Goal: Transaction & Acquisition: Obtain resource

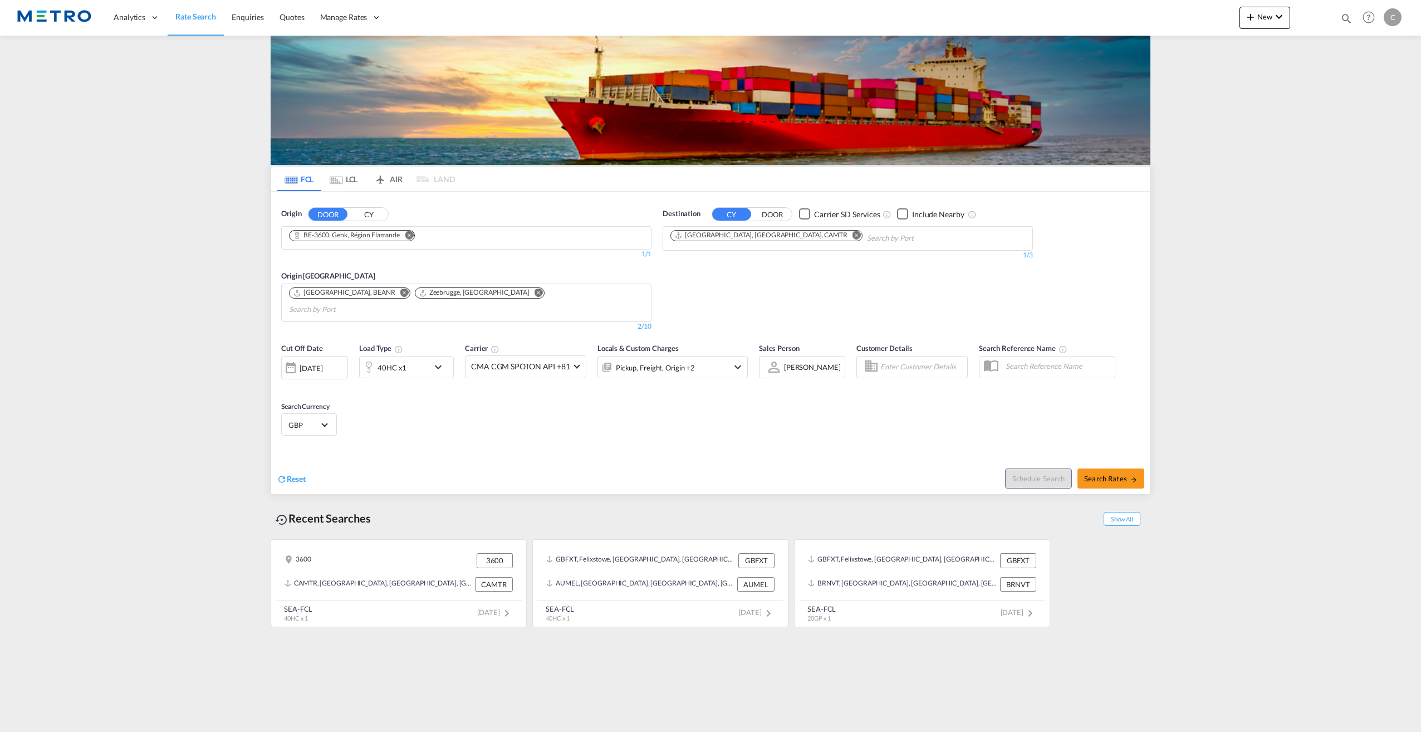
click at [410, 235] on md-icon "Remove" at bounding box center [409, 235] width 8 height 8
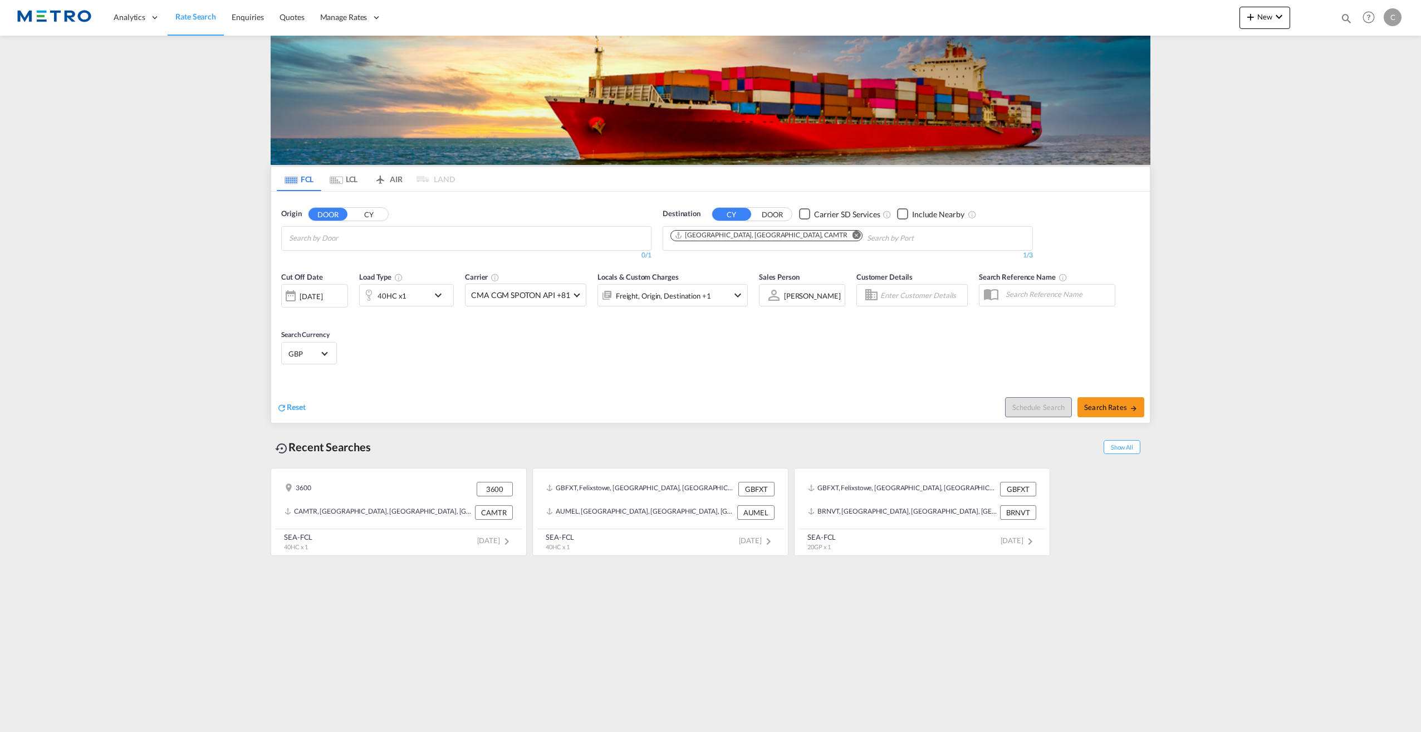
click at [335, 244] on body "Analytics Reports Dashboard Rate Search Enquiries Quotes" at bounding box center [710, 366] width 1421 height 732
click at [335, 244] on input "Chips input." at bounding box center [342, 238] width 106 height 18
type input "W"
drag, startPoint x: 347, startPoint y: 234, endPoint x: 266, endPoint y: 233, distance: 81.3
drag, startPoint x: 350, startPoint y: 238, endPoint x: 272, endPoint y: 234, distance: 78.6
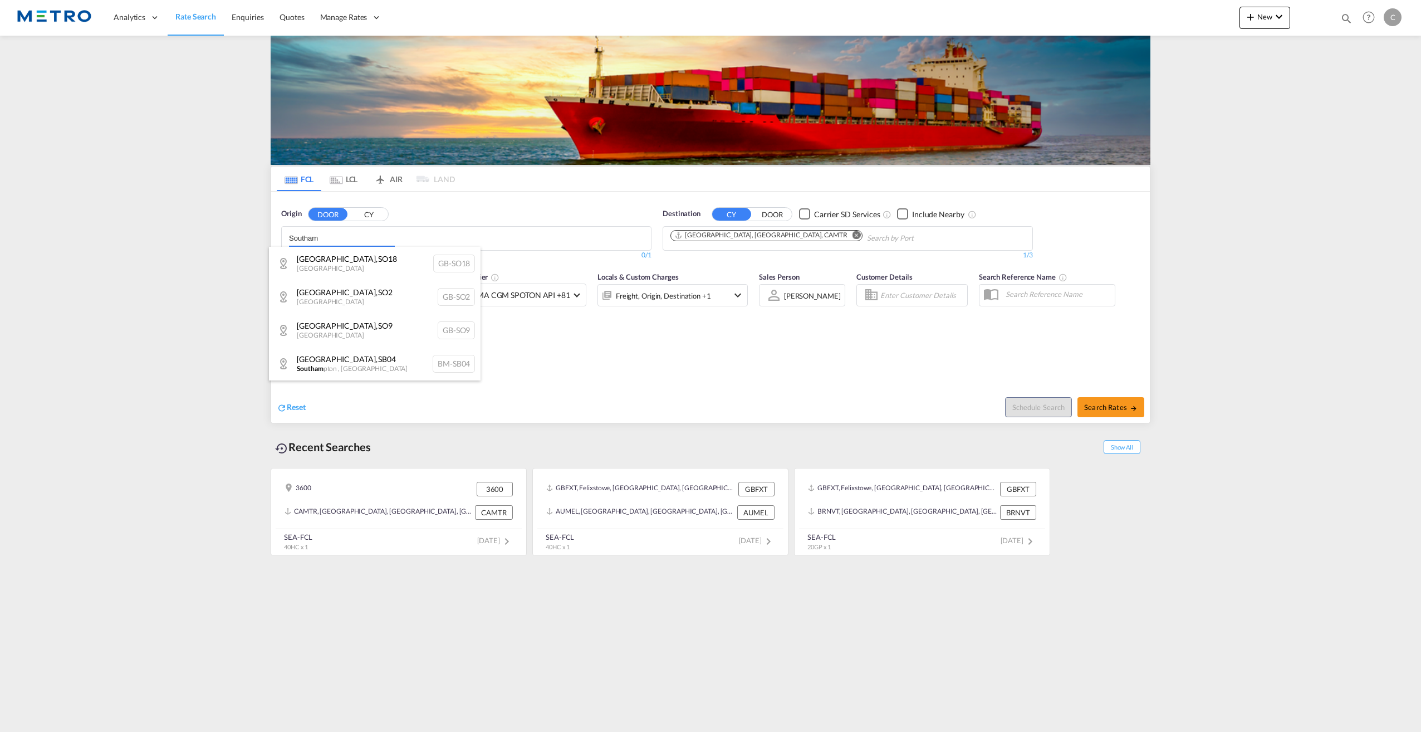
click at [272, 234] on body "Analytics Reports Dashboard Rate Search Enquiries Quotes" at bounding box center [710, 366] width 1421 height 732
drag, startPoint x: 320, startPoint y: 238, endPoint x: 303, endPoint y: 234, distance: 17.8
drag, startPoint x: 325, startPoint y: 237, endPoint x: 290, endPoint y: 238, distance: 35.1
click at [290, 238] on body "Analytics Reports Dashboard Rate Search Enquiries Quotes" at bounding box center [710, 366] width 1421 height 732
type input "Camb"
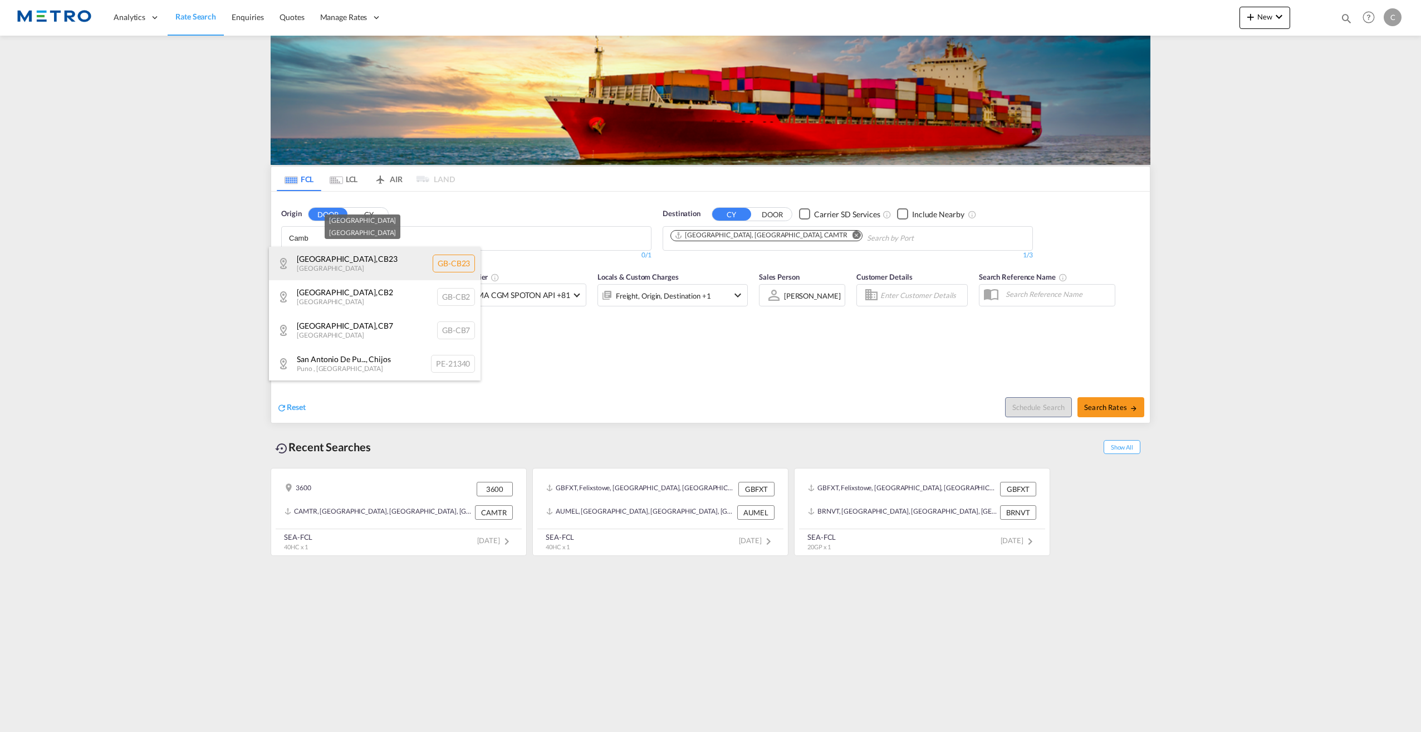
click at [351, 268] on div "[GEOGRAPHIC_DATA] [GEOGRAPHIC_DATA]-[GEOGRAPHIC_DATA]" at bounding box center [375, 263] width 212 height 33
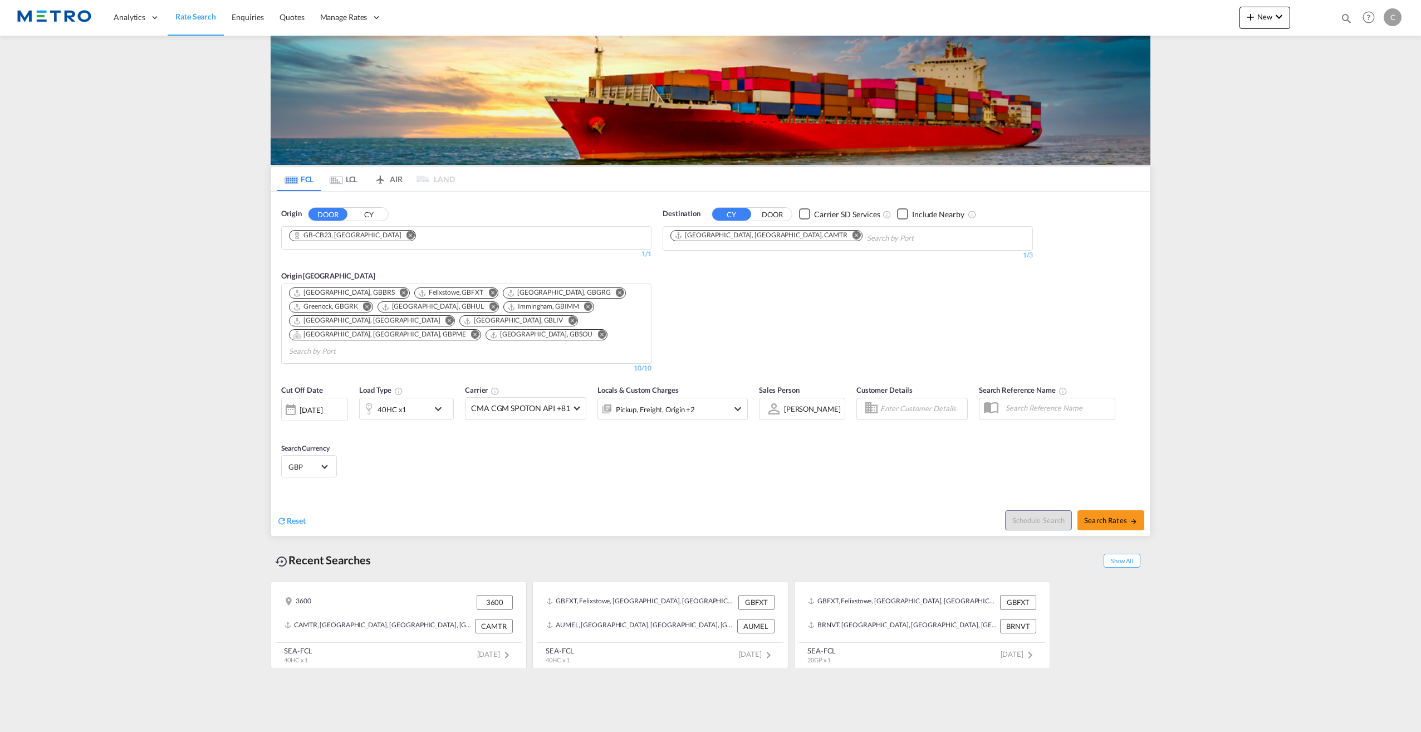
click at [853, 232] on md-icon "Remove" at bounding box center [857, 235] width 8 height 8
drag, startPoint x: 707, startPoint y: 239, endPoint x: 650, endPoint y: 239, distance: 56.2
click at [694, 236] on body "Analytics Reports Dashboard Rate Search Enquiries Quotes" at bounding box center [710, 366] width 1421 height 732
click at [691, 235] on body "Analytics Reports Dashboard Rate Search Enquiries Quotes" at bounding box center [710, 366] width 1421 height 732
click at [702, 236] on input "decatur" at bounding box center [723, 238] width 106 height 18
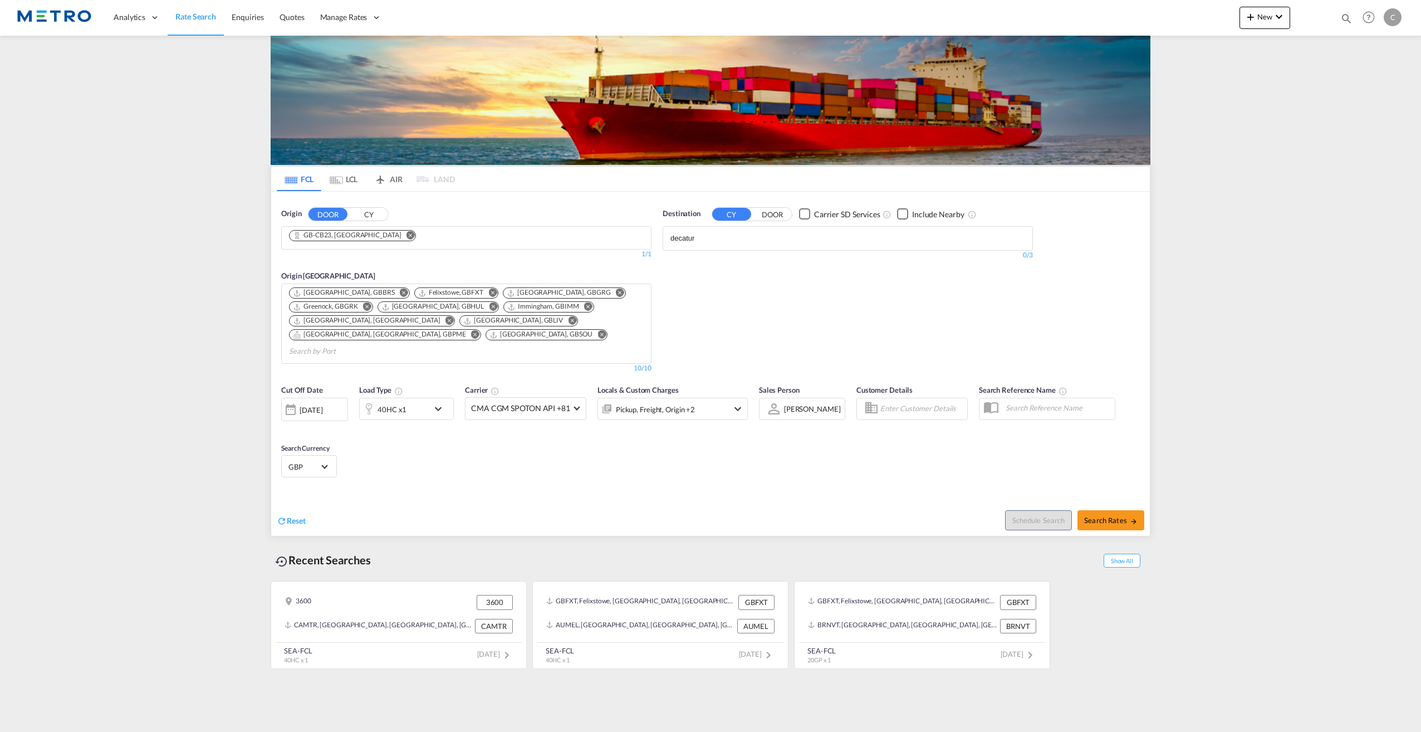
drag, startPoint x: 702, startPoint y: 236, endPoint x: 670, endPoint y: 231, distance: 31.7
click at [670, 231] on input "decatur" at bounding box center [723, 238] width 106 height 18
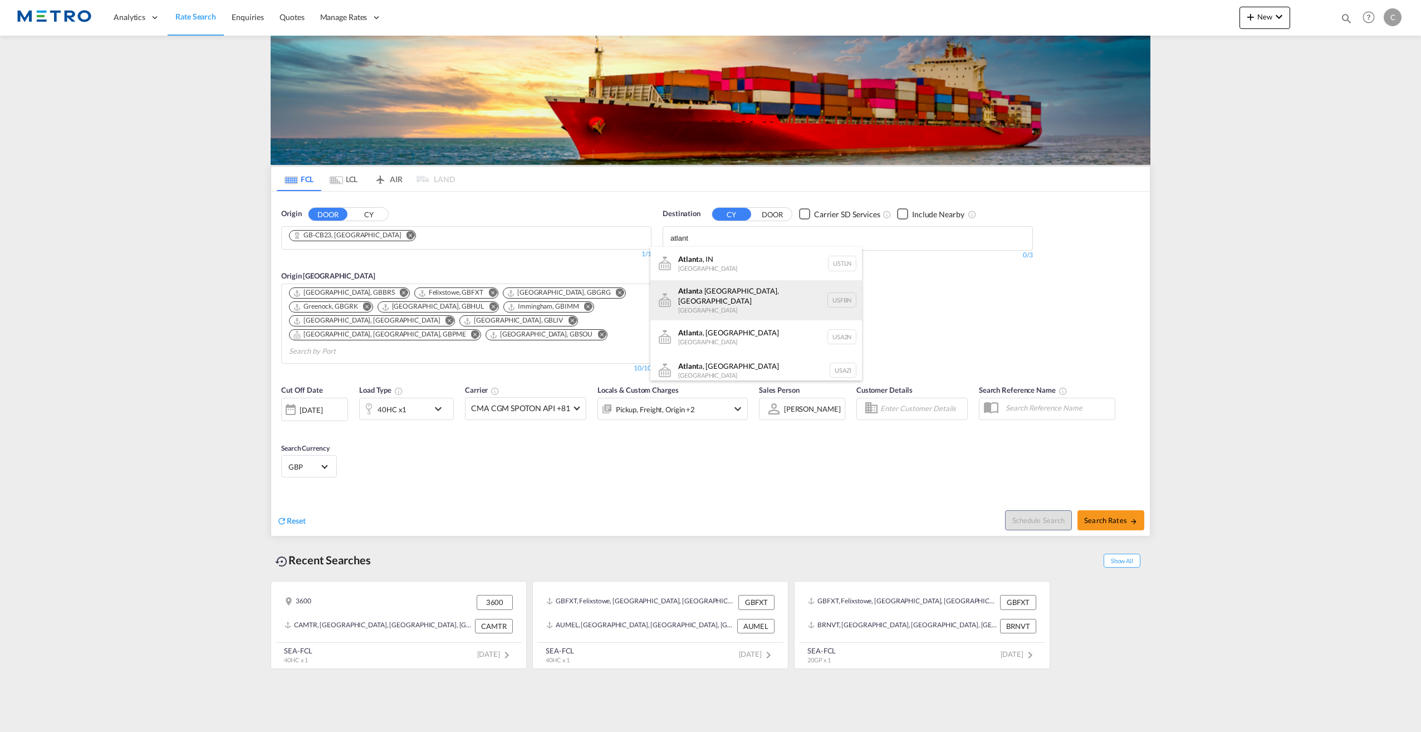
type input "atlant"
click at [716, 292] on div "Atlant a [GEOGRAPHIC_DATA], [GEOGRAPHIC_DATA] [GEOGRAPHIC_DATA] USFBN" at bounding box center [756, 300] width 212 height 40
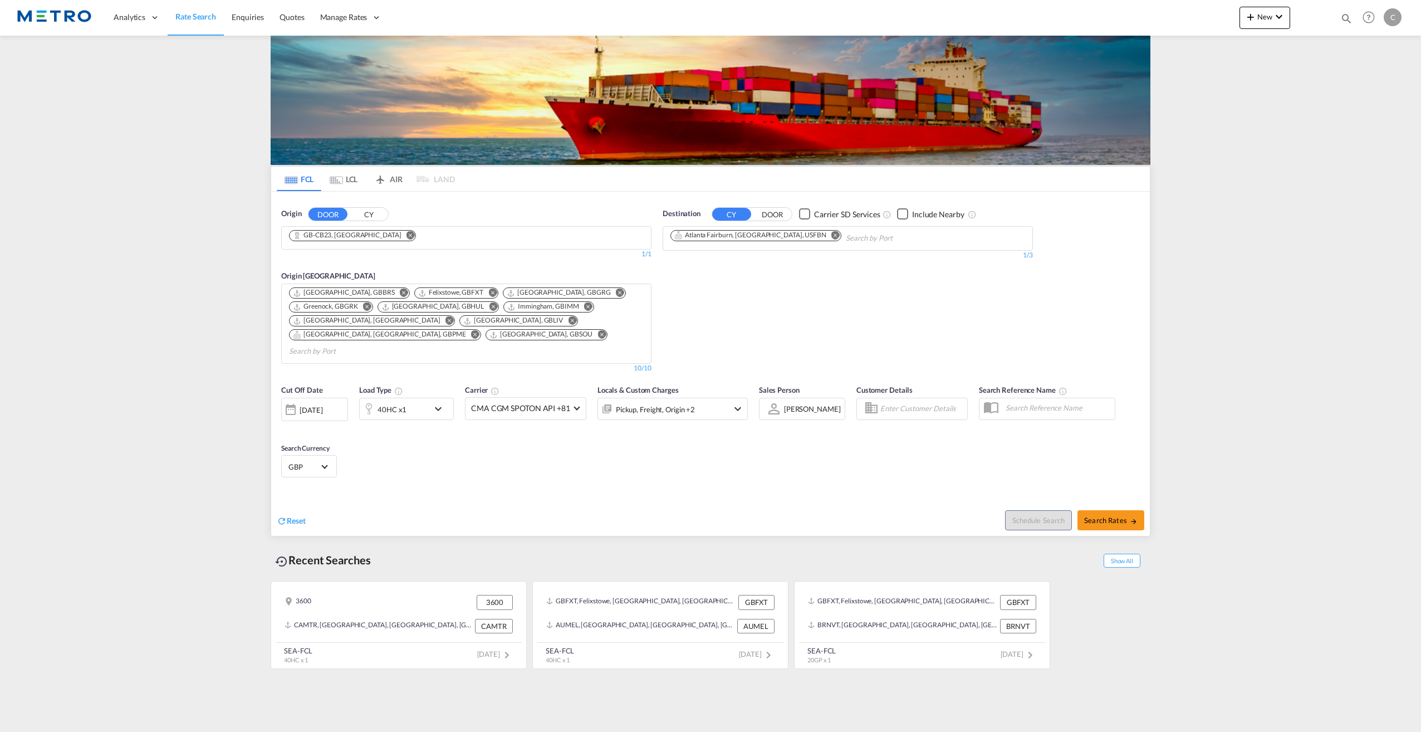
click at [774, 215] on button "DOOR" at bounding box center [772, 214] width 39 height 13
click at [733, 240] on body "Analytics Reports Dashboard Rate Search Enquiries Quotes" at bounding box center [710, 366] width 1421 height 732
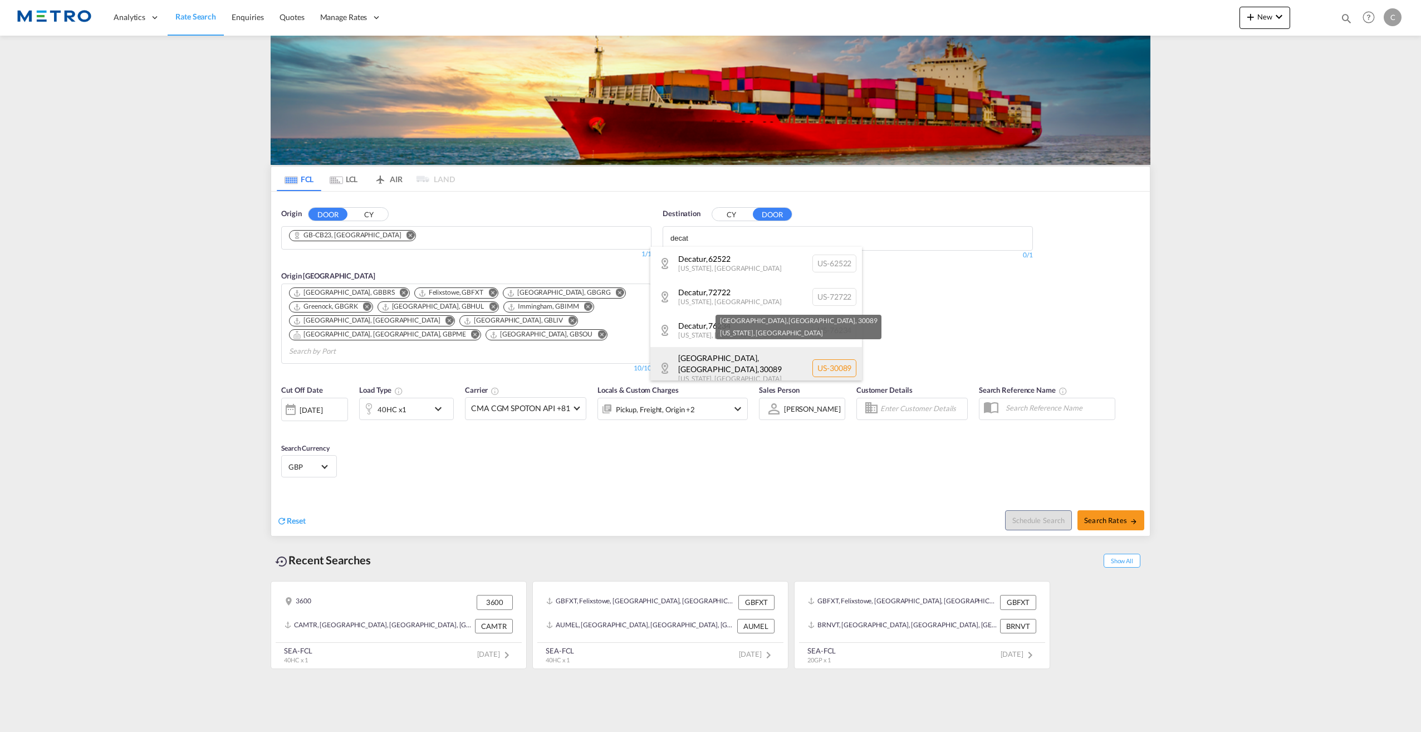
type input "decat"
click at [697, 361] on div "[GEOGRAPHIC_DATA],[GEOGRAPHIC_DATA] , 30089 [US_STATE] , [GEOGRAPHIC_DATA] [GEO…" at bounding box center [756, 368] width 212 height 42
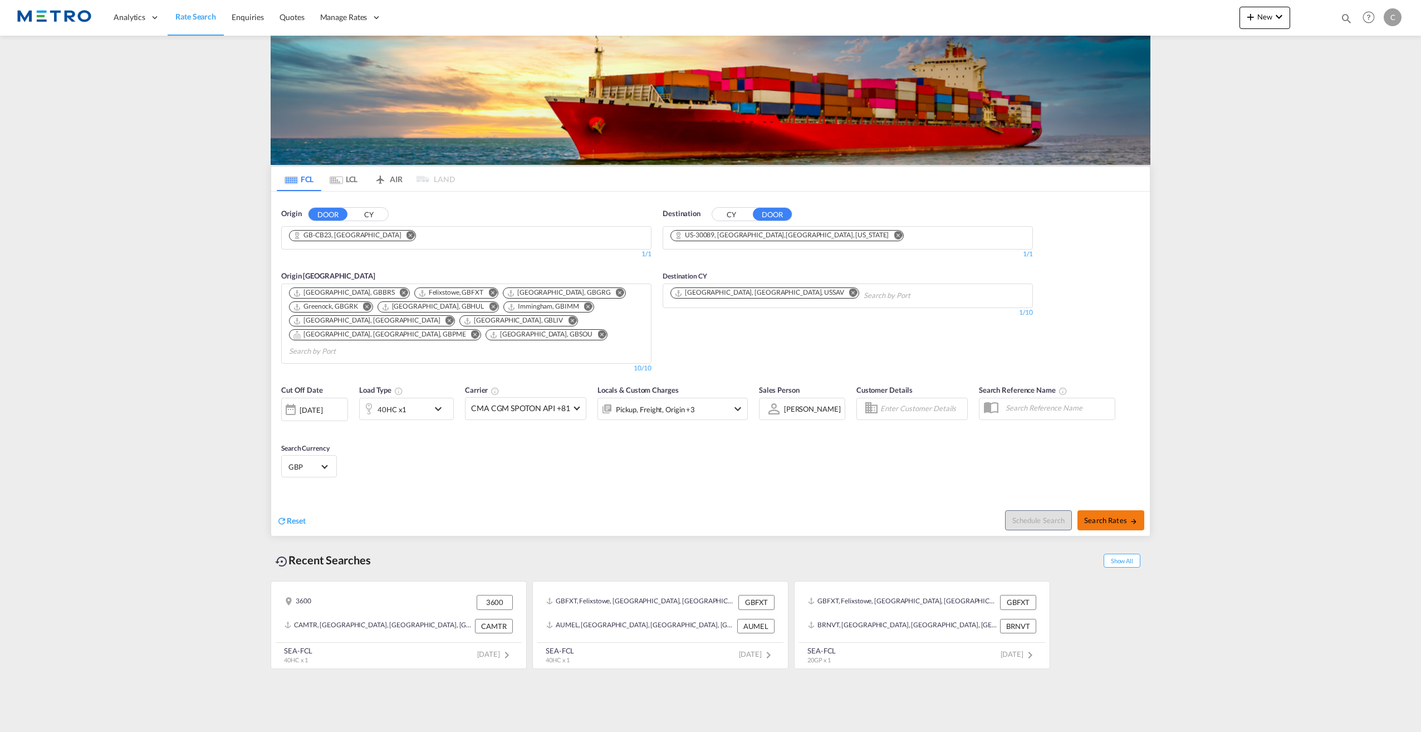
click at [1120, 510] on button "Search Rates" at bounding box center [1110, 520] width 67 height 20
type input "CB23 to 30089 / [DATE]"
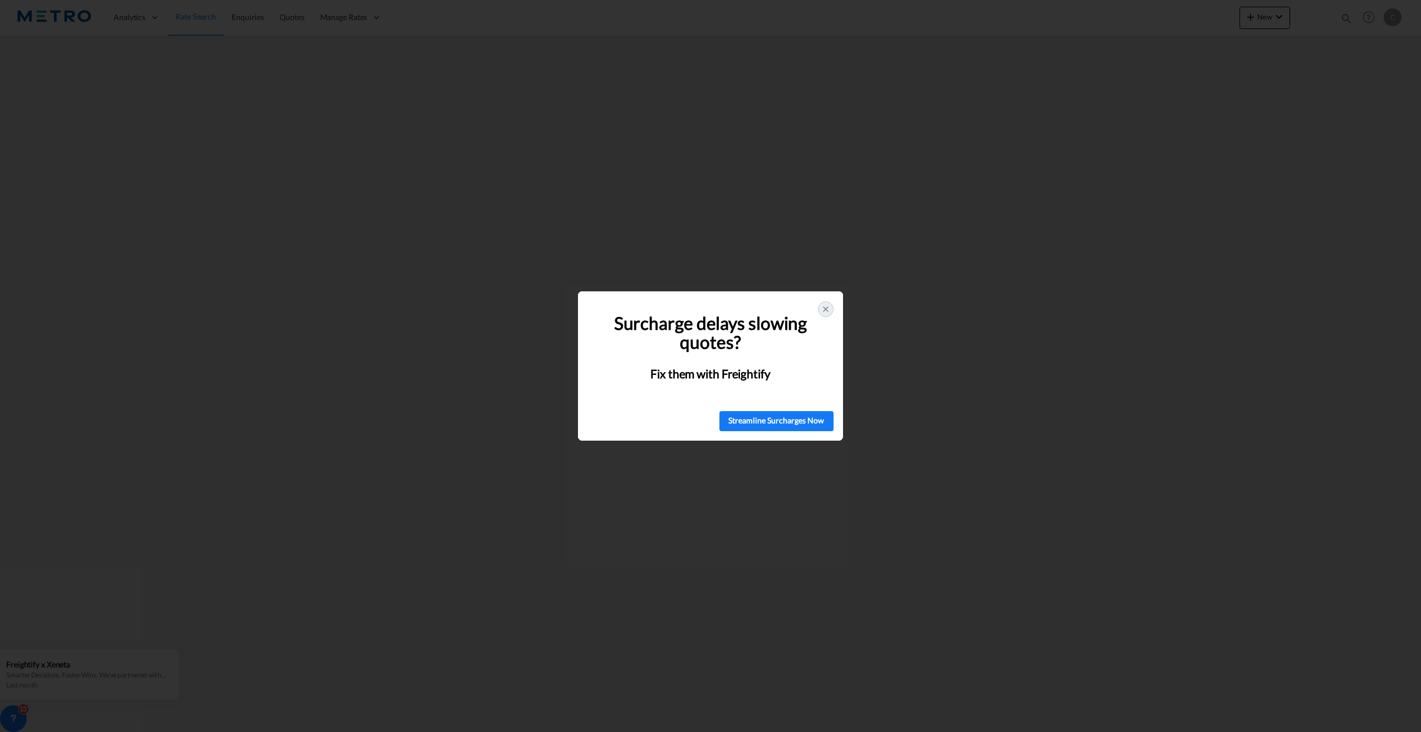
click at [825, 306] on icon at bounding box center [825, 309] width 9 height 9
